Goal: Transaction & Acquisition: Purchase product/service

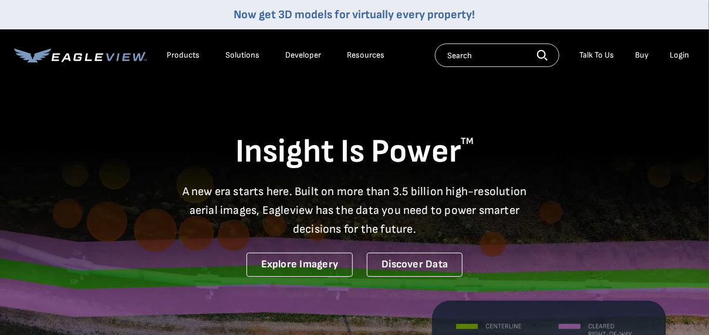
click at [679, 54] on div "Login" at bounding box center [679, 55] width 19 height 11
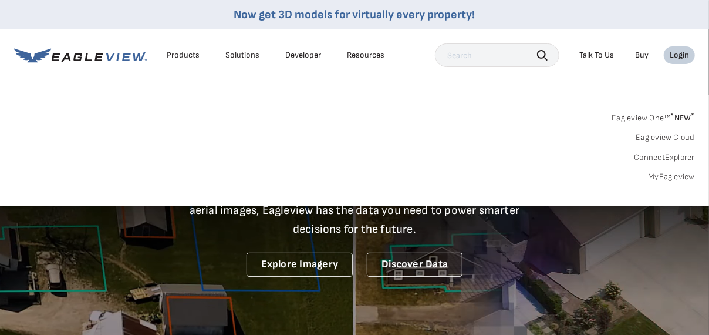
click at [670, 176] on link "MyEagleview" at bounding box center [671, 176] width 47 height 11
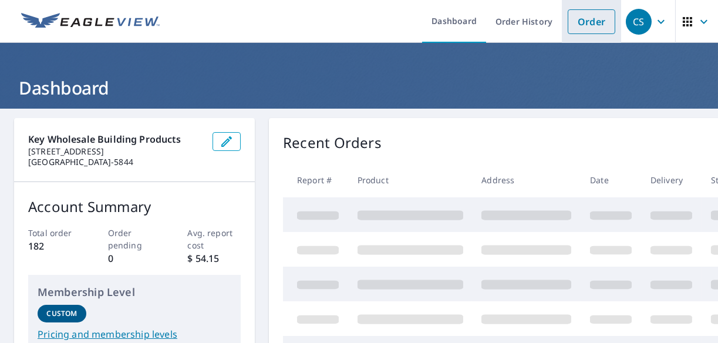
click at [581, 19] on link "Order" at bounding box center [592, 21] width 48 height 25
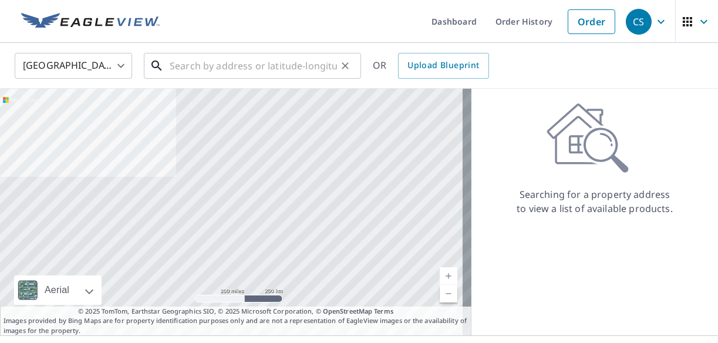
click at [201, 64] on input "text" at bounding box center [253, 65] width 167 height 33
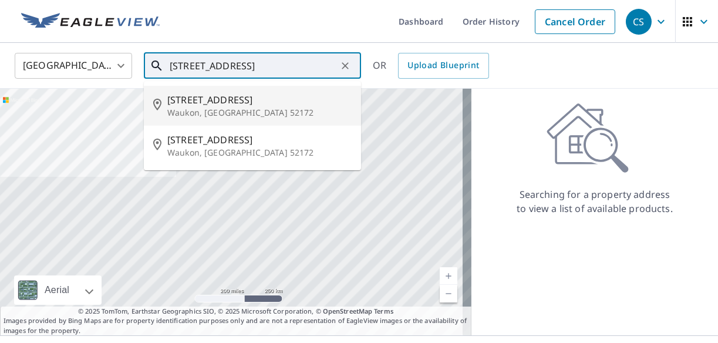
click at [203, 103] on span "[STREET_ADDRESS]" at bounding box center [259, 100] width 184 height 14
type input "[STREET_ADDRESS]"
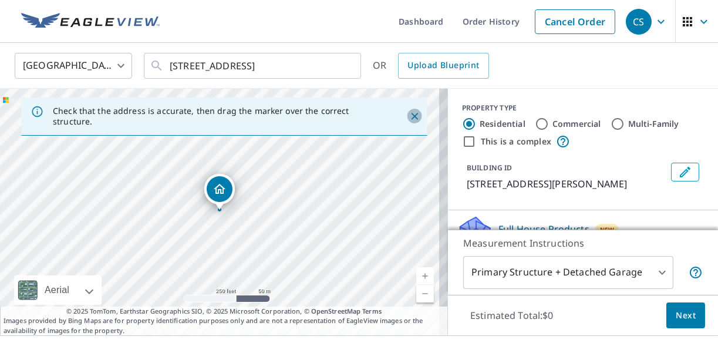
click at [409, 116] on icon "Close" at bounding box center [415, 116] width 12 height 12
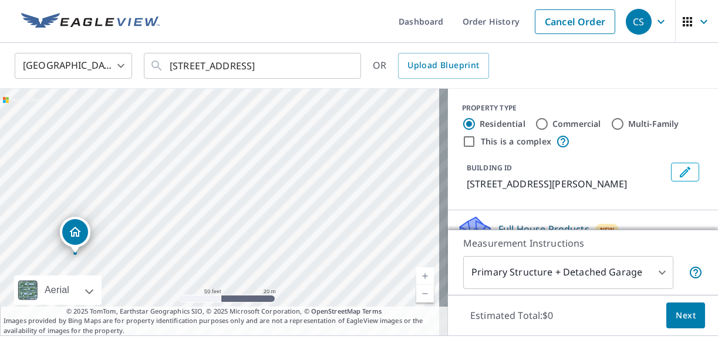
drag, startPoint x: 169, startPoint y: 196, endPoint x: 363, endPoint y: 142, distance: 202.1
click at [363, 142] on div "[STREET_ADDRESS]" at bounding box center [224, 212] width 448 height 247
drag, startPoint x: 126, startPoint y: 215, endPoint x: 250, endPoint y: 132, distance: 150.2
click at [250, 132] on div "[STREET_ADDRESS]" at bounding box center [224, 212] width 448 height 247
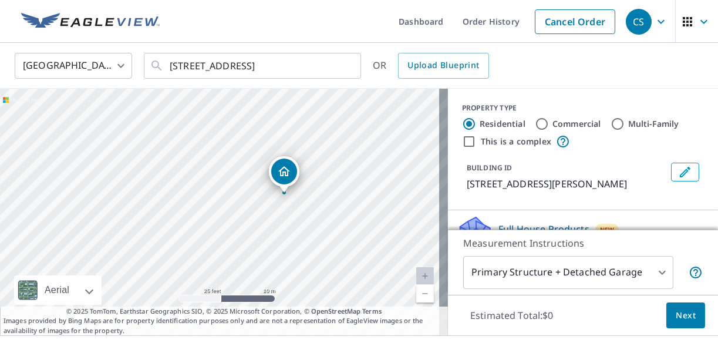
drag, startPoint x: 348, startPoint y: 161, endPoint x: 357, endPoint y: 234, distance: 73.4
click at [357, 234] on div "314 1st Ave NE Waukon, IA 52172" at bounding box center [224, 212] width 448 height 247
drag, startPoint x: 284, startPoint y: 172, endPoint x: 288, endPoint y: 195, distance: 23.3
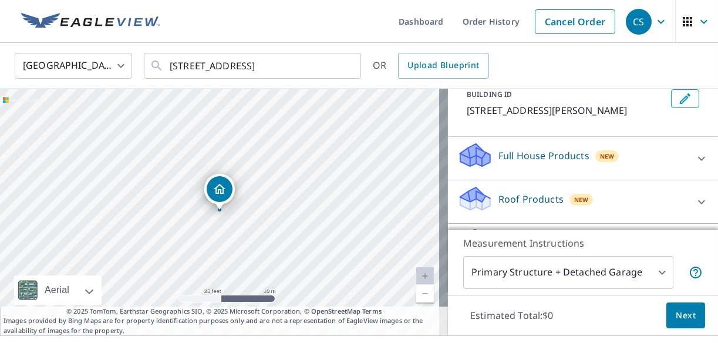
scroll to position [117, 0]
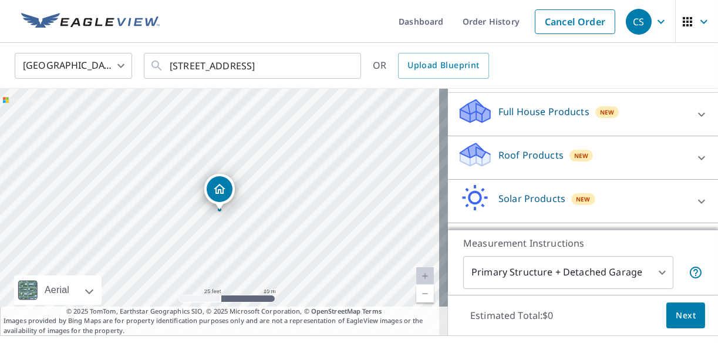
click at [695, 154] on icon at bounding box center [702, 158] width 14 height 14
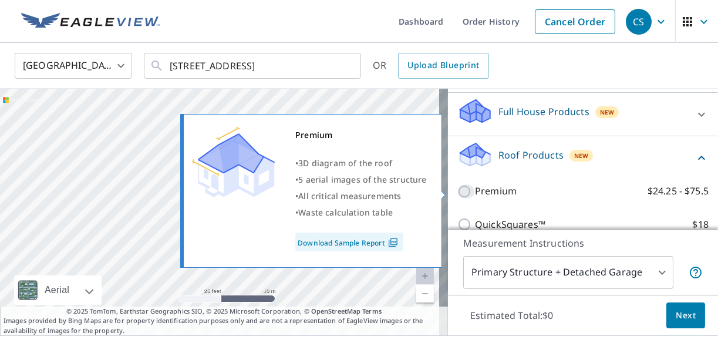
click at [459, 190] on input "Premium $24.25 - $75.5" at bounding box center [466, 191] width 18 height 14
checkbox input "true"
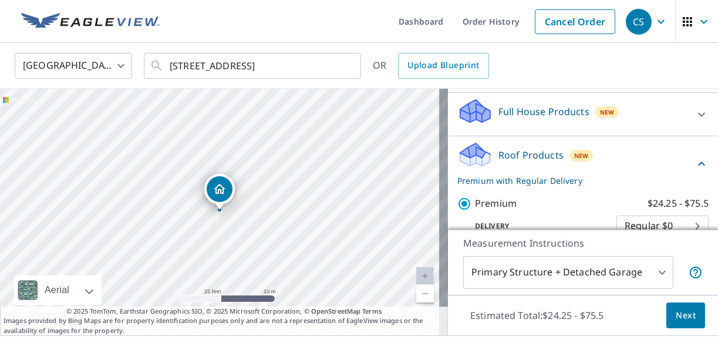
click at [677, 313] on span "Next" at bounding box center [686, 315] width 20 height 15
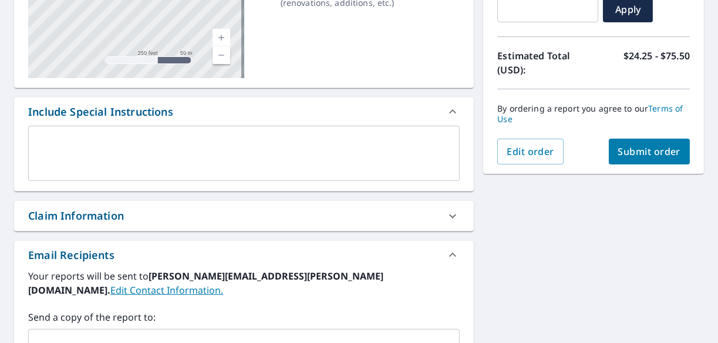
scroll to position [235, 0]
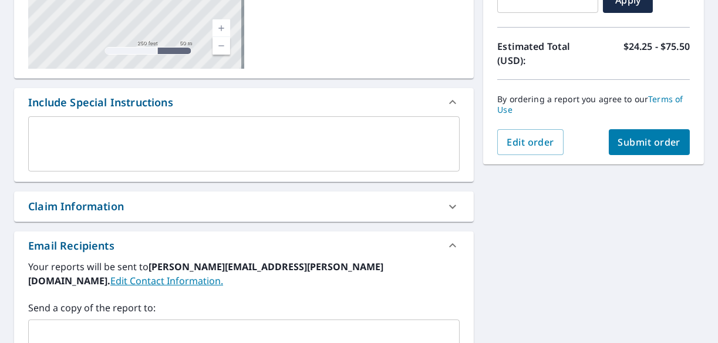
click at [639, 133] on button "Submit order" at bounding box center [650, 142] width 82 height 26
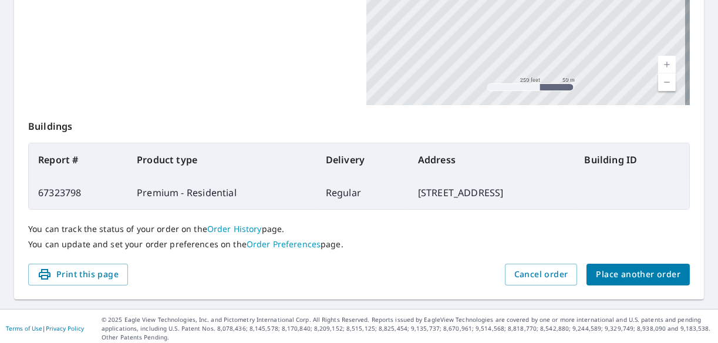
scroll to position [355, 0]
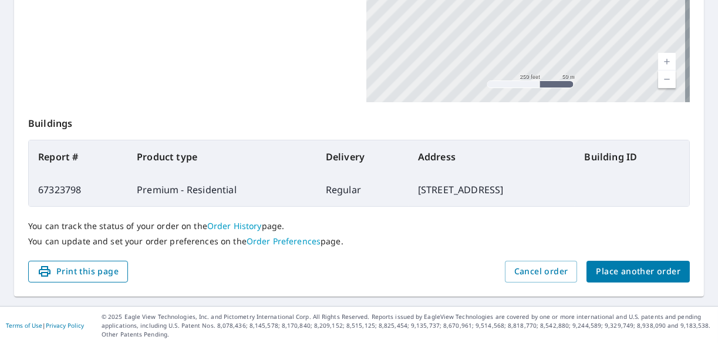
click at [83, 270] on span "Print this page" at bounding box center [78, 271] width 81 height 15
